Goal: Find specific page/section: Find specific page/section

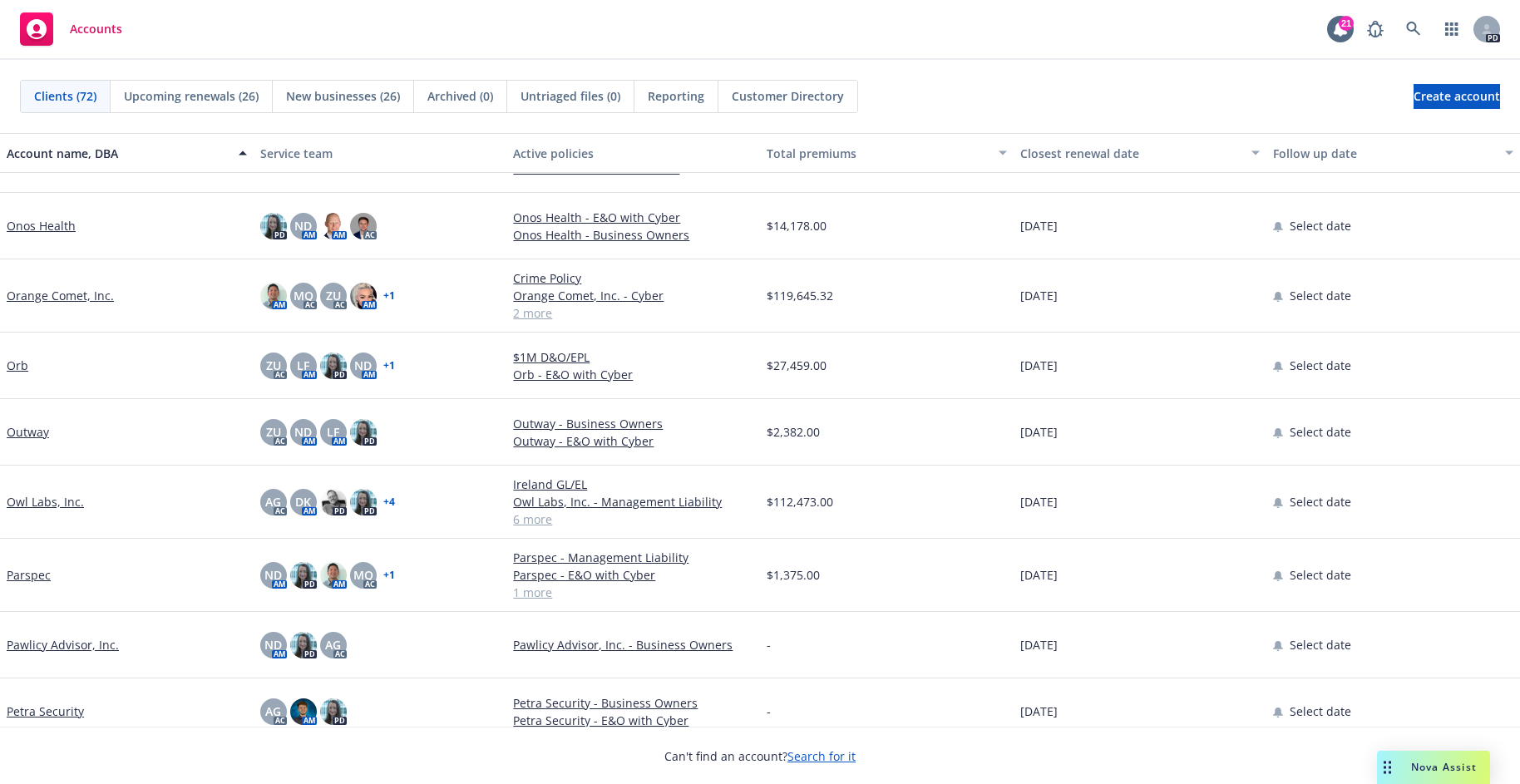
scroll to position [3369, 0]
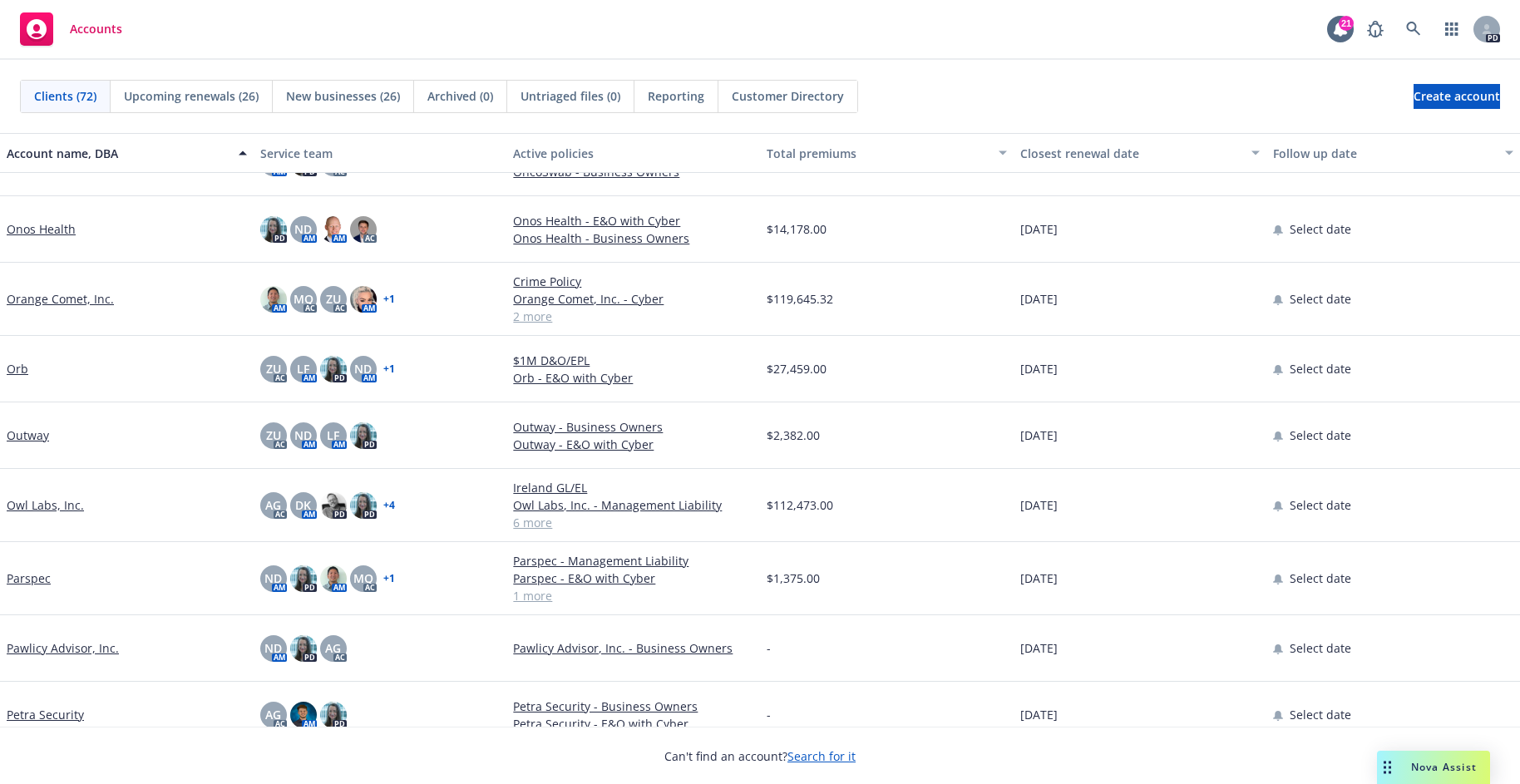
click at [45, 502] on link "Owl Labs, Inc." at bounding box center [45, 505] width 77 height 17
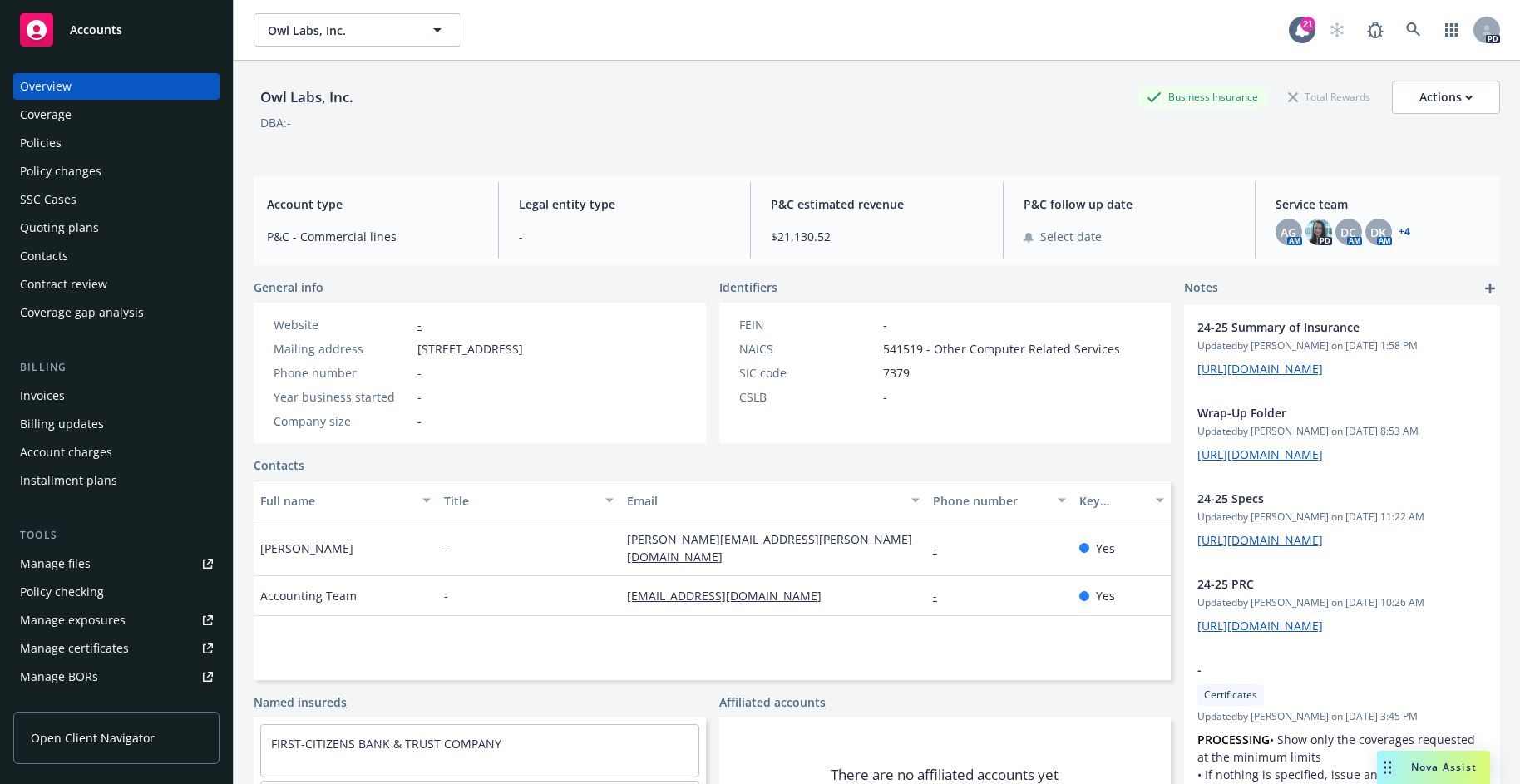
click at [48, 135] on div "Policies" at bounding box center [41, 143] width 42 height 27
